Goal: Ask a question

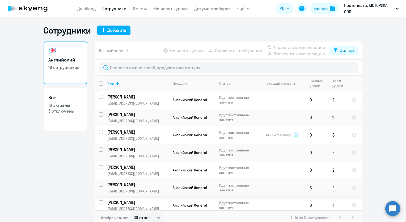
select select "30"
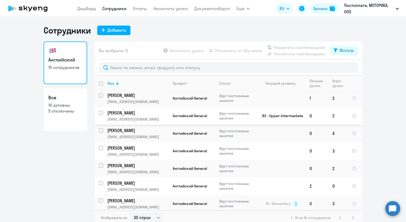
scroll to position [163, 0]
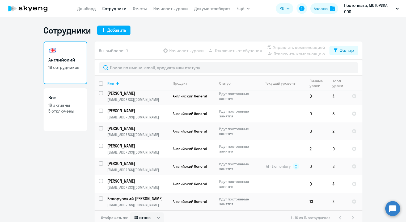
click at [59, 132] on div "Английский 16 сотрудников Все 16 активны 5 отключены" at bounding box center [66, 131] width 44 height 180
click at [56, 139] on div "Английский 16 сотрудников Все 16 активны 5 отключены" at bounding box center [66, 131] width 44 height 180
click at [55, 139] on div "Английский 16 сотрудников Все 16 активны 5 отключены" at bounding box center [66, 131] width 44 height 180
drag, startPoint x: 49, startPoint y: 139, endPoint x: 51, endPoint y: 138, distance: 2.7
click at [51, 138] on div "Английский 16 сотрудников Все 16 активны 5 отключены" at bounding box center [66, 131] width 44 height 180
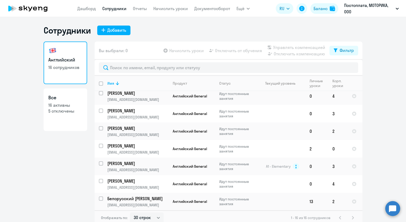
drag, startPoint x: 51, startPoint y: 138, endPoint x: 78, endPoint y: 136, distance: 26.4
click at [78, 136] on div "Английский 16 сотрудников Все 16 активны 5 отключены" at bounding box center [66, 131] width 44 height 180
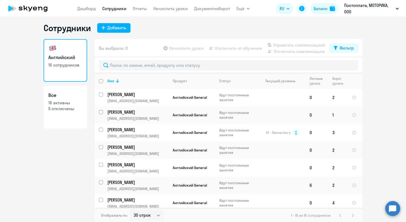
scroll to position [3, 0]
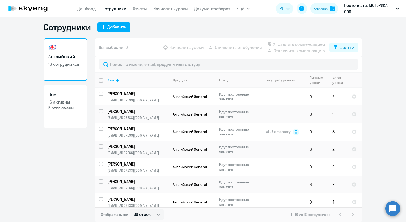
click at [397, 210] on circle at bounding box center [392, 208] width 15 height 15
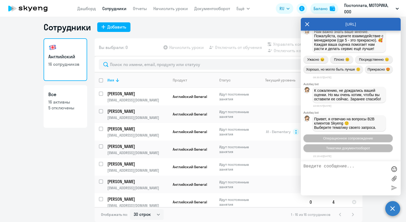
scroll to position [12583, 0]
click at [340, 148] on span "Тематики документооборот" at bounding box center [348, 148] width 44 height 4
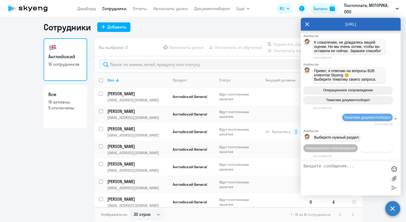
scroll to position [12642, 0]
click at [362, 149] on span "Документооборот" at bounding box center [376, 148] width 28 height 4
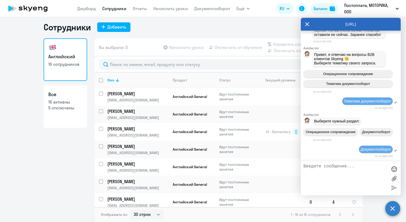
scroll to position [12730, 0]
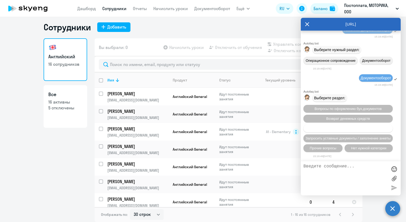
click at [347, 130] on span "Вопросы по договору/оферте/ДС/NDA" at bounding box center [348, 128] width 61 height 4
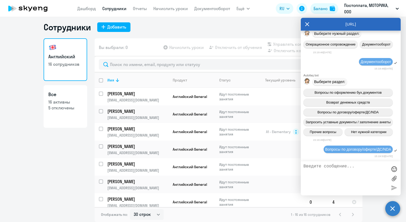
scroll to position [12776, 0]
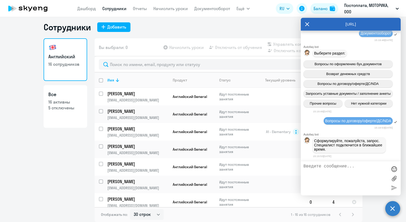
click at [343, 171] on textarea at bounding box center [346, 178] width 84 height 29
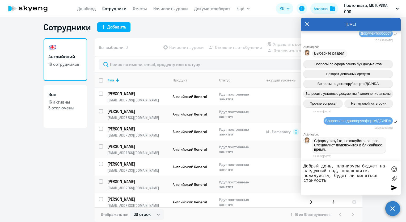
click at [337, 183] on textarea "Добрый день, планируем бюджет на следующий год, подскажите, пожалуйста, будет л…" at bounding box center [346, 178] width 84 height 29
click at [336, 180] on textarea "Добрый день, планируем бюджет на следующий год, подскажите, пожалуйста, будет л…" at bounding box center [346, 178] width 84 height 29
click at [354, 184] on textarea "Добрый день, планируем бюджет на следующий год, подскажите, пожалуйста, будет л…" at bounding box center [346, 178] width 84 height 29
click at [344, 182] on textarea "Добрый день, планируем бюджет на следующий год, подскажите, пожалуйста, будет л…" at bounding box center [346, 178] width 84 height 29
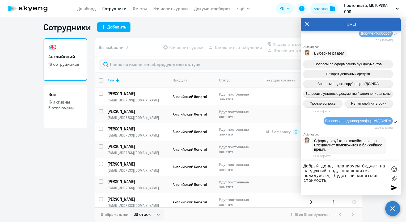
click at [347, 179] on textarea "Добрый день, планируем бюджет на следующий год, подскажите, пожалуйста, будет л…" at bounding box center [346, 178] width 84 height 29
click at [334, 180] on textarea "Добрый день, планируем бюджет на следующий год, подскажите, пожалуйста, будет л…" at bounding box center [346, 178] width 84 height 29
drag, startPoint x: 327, startPoint y: 181, endPoint x: 330, endPoint y: 183, distance: 3.1
click at [327, 181] on textarea "Добрый день, планируем бюджет на следующий год, подскажите, пожалуйста, будет л…" at bounding box center [346, 178] width 84 height 29
click at [328, 180] on textarea "Добрый день, планируем бюджет на следующий год, подскажите, пожалуйста, будет л…" at bounding box center [346, 178] width 84 height 29
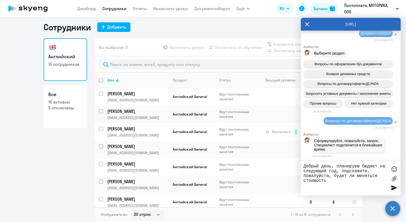
click at [325, 181] on textarea "Добрый день, планируем бюджет на следующий год, подскажите, пожалуйста, будет л…" at bounding box center [346, 178] width 84 height 29
click at [337, 181] on textarea "Добрый день, планируем бюджет на следующий год, подскажите, пожалуйста, будет л…" at bounding box center [346, 178] width 84 height 29
click at [335, 180] on textarea "Добрый день, планируем бюджет на следующий год, подскажите, пожалуйста, будет л…" at bounding box center [346, 178] width 84 height 29
click at [328, 181] on textarea "Добрый день, планируем бюджет на следующий год, подскажите, пожалуйста, будет л…" at bounding box center [346, 178] width 84 height 29
click at [322, 180] on textarea "Добрый день, планируем бюджет на следующий год, подскажите, пожалуйста, будет л…" at bounding box center [346, 178] width 84 height 29
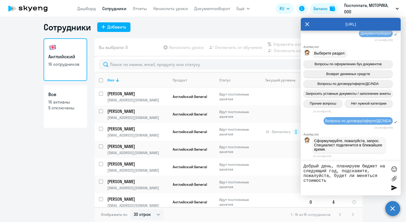
click at [324, 181] on textarea "Добрый день, планируем бюджет на следующий год, подскажите, пожалуйста, будет л…" at bounding box center [346, 178] width 84 height 29
click at [327, 182] on textarea "Добрый день, планируем бюджет на следующий год, подскажите, пожалуйста, будет л…" at bounding box center [346, 178] width 84 height 29
click at [343, 182] on textarea "Добрый день, планируем бюджет на следующий год, подскажите, пожалуйста, будет л…" at bounding box center [346, 178] width 84 height 29
drag, startPoint x: 332, startPoint y: 182, endPoint x: 288, endPoint y: 161, distance: 48.5
click at [288, 161] on body "[PERSON_NAME] Отчеты Начислить уроки Документооборот Ещё Все продукты Дашборд С…" at bounding box center [203, 111] width 406 height 222
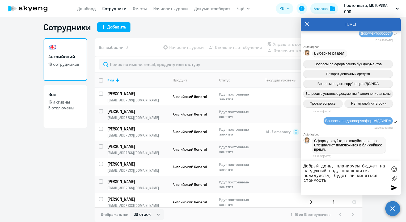
click at [324, 180] on textarea "Добрый день, планируем бюджет на следующий год, подскажите, пожалуйста, будет л…" at bounding box center [346, 178] width 84 height 29
click at [326, 183] on textarea "Добрый день, планируем бюджет на следующий год, подскажите, пожалуйста, будет л…" at bounding box center [346, 178] width 84 height 29
click at [340, 186] on textarea "Добрый день, планируем бюджет на следующий год, подскажите, пожалуйста, будет л…" at bounding box center [346, 178] width 84 height 29
click at [329, 183] on textarea "Добрый день, планируем бюджет на следующий год, подскажите, пожалуйста, будет л…" at bounding box center [346, 178] width 84 height 29
drag, startPoint x: 327, startPoint y: 180, endPoint x: 339, endPoint y: 184, distance: 12.9
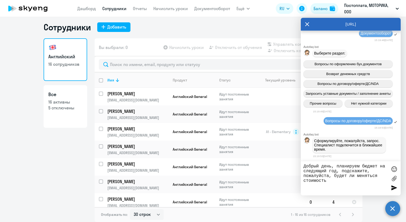
click at [328, 182] on textarea "Добрый день, планируем бюджет на следующий год, подскажите, пожалуйста, будет л…" at bounding box center [346, 178] width 84 height 29
drag, startPoint x: 327, startPoint y: 183, endPoint x: 341, endPoint y: 184, distance: 13.9
click at [327, 183] on textarea "Добрый день, планируем бюджет на следующий год, подскажите, пожалуйста, будет л…" at bounding box center [346, 178] width 84 height 29
type textarea "Добрый день, планируем бюджет на следующий год, подскажите, пожалуйста, будет л…"
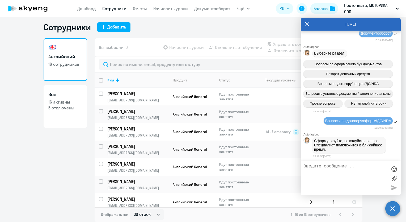
scroll to position [12805, 0]
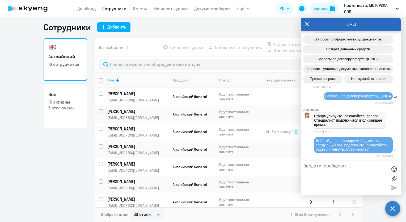
click at [56, 156] on div "Английский 16 сотрудников Все 16 активны 5 отключены" at bounding box center [66, 128] width 44 height 180
click at [200, 20] on div "Сотрудники Добавить Английский 16 сотрудников Все 16 активны 5 отключены Вы выб…" at bounding box center [203, 119] width 406 height 205
drag, startPoint x: 354, startPoint y: 171, endPoint x: 356, endPoint y: 167, distance: 4.9
click at [354, 172] on textarea at bounding box center [346, 178] width 84 height 29
click at [307, 26] on icon at bounding box center [307, 24] width 4 height 13
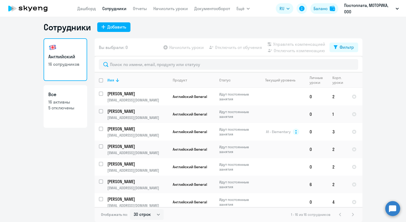
click at [264, 24] on div "Сотрудники Добавить" at bounding box center [203, 27] width 319 height 11
click at [154, 35] on div "Сотрудники Добавить Английский 16 сотрудников Все 16 активны 5 отключены Вы выб…" at bounding box center [203, 122] width 319 height 200
